Goal: Transaction & Acquisition: Register for event/course

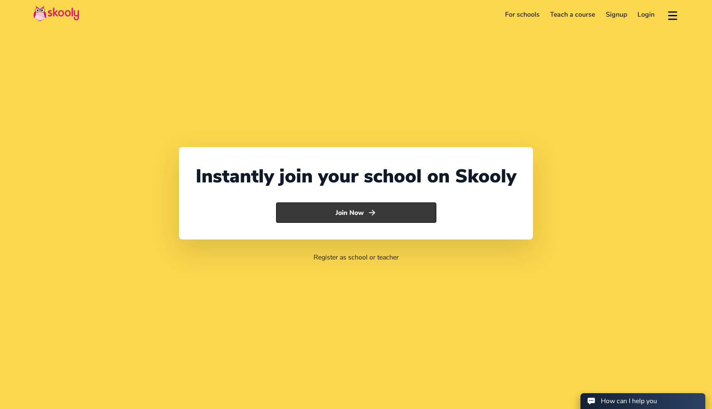
click at [307, 216] on button "Join Now" at bounding box center [356, 212] width 160 height 21
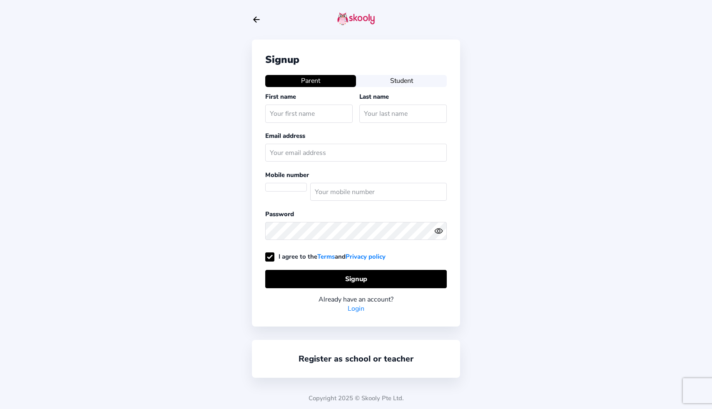
select select "AE"
click at [365, 85] on button "Student" at bounding box center [401, 81] width 91 height 12
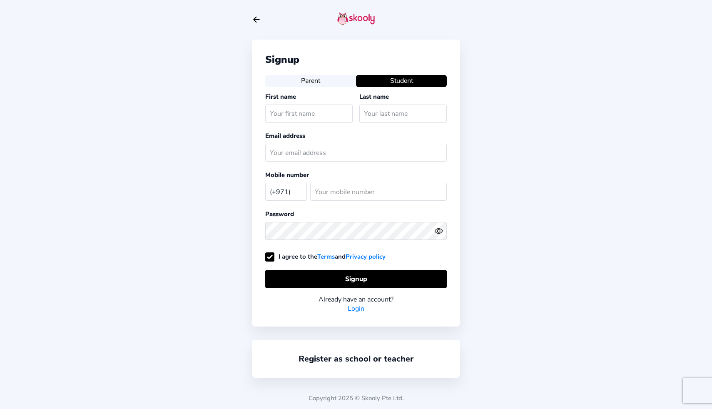
click at [336, 346] on div "Register as school or teacher" at bounding box center [356, 359] width 208 height 38
click at [329, 358] on link "Register as school or teacher" at bounding box center [356, 358] width 115 height 11
